Goal: Task Accomplishment & Management: Use online tool/utility

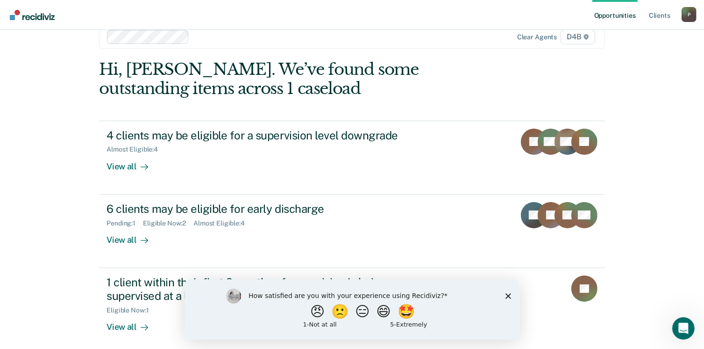
scroll to position [25, 0]
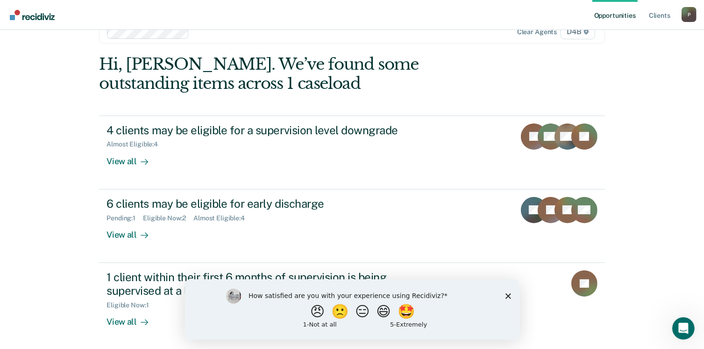
click at [37, 236] on div "Opportunities Client s [EMAIL_ADDRESS][US_STATE][DOMAIN_NAME] P Profile How it …" at bounding box center [352, 149] width 704 height 349
click at [511, 297] on div "How satisfied are you with your experience using Recidiviz? 😠 🙁 😑 😄 🤩 1 - Not a…" at bounding box center [352, 309] width 335 height 60
click at [508, 295] on polygon "Close survey" at bounding box center [508, 296] width 6 height 6
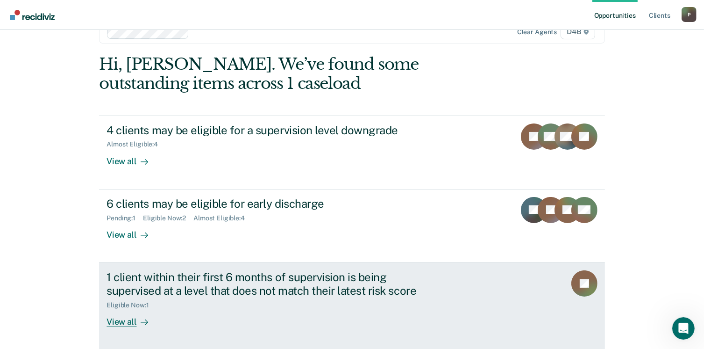
click at [118, 320] on div "View all" at bounding box center [133, 317] width 52 height 18
